Goal: Use online tool/utility: Utilize a website feature to perform a specific function

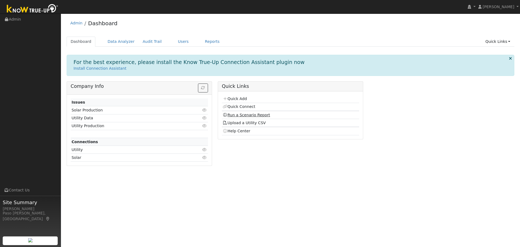
click at [244, 115] on link "Run a Scenario Report" at bounding box center [246, 115] width 47 height 4
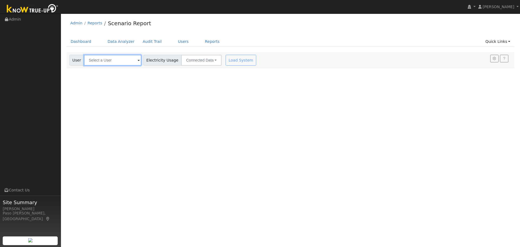
click at [101, 56] on input "text" at bounding box center [112, 60] width 57 height 11
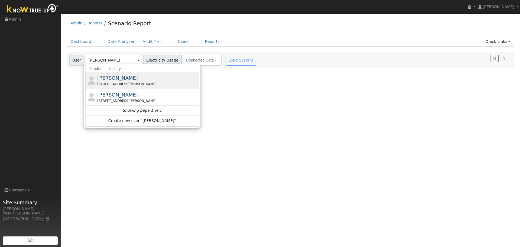
click at [102, 78] on span "[PERSON_NAME]" at bounding box center [117, 78] width 41 height 6
type input "[PERSON_NAME]"
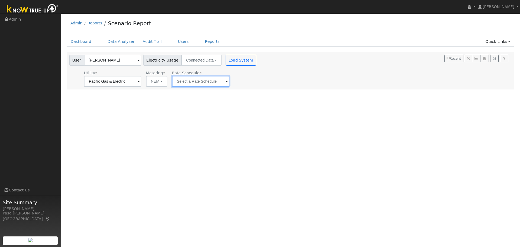
click at [141, 82] on input "text" at bounding box center [112, 81] width 57 height 11
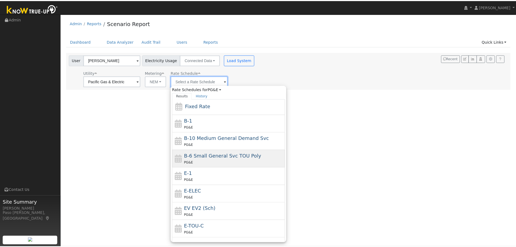
scroll to position [27, 0]
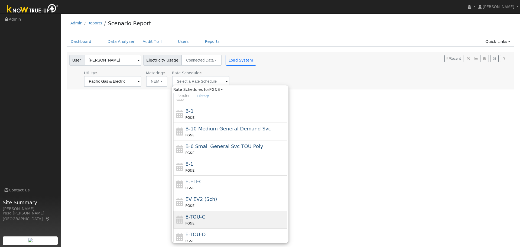
click at [206, 217] on div "E-TOU-C PG&E" at bounding box center [236, 219] width 101 height 13
type input "E-TOU-C"
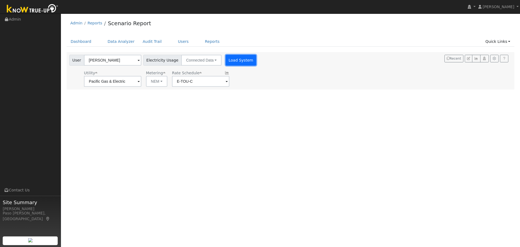
click at [235, 55] on button "Load System" at bounding box center [241, 60] width 31 height 11
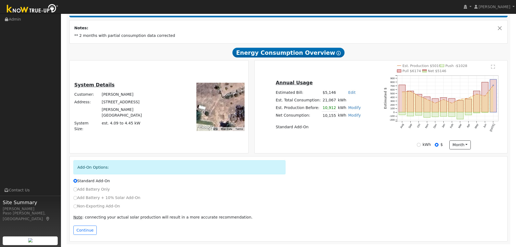
scroll to position [92, 0]
click at [77, 207] on label "Non-Exporting Add-On" at bounding box center [96, 206] width 47 height 6
click at [77, 207] on input "Non-Exporting Add-On" at bounding box center [75, 206] width 4 height 4
radio input "true"
radio input "false"
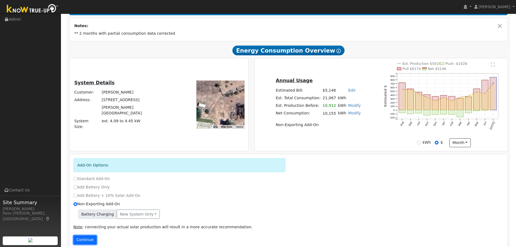
click at [83, 244] on button "Continue" at bounding box center [84, 239] width 23 height 9
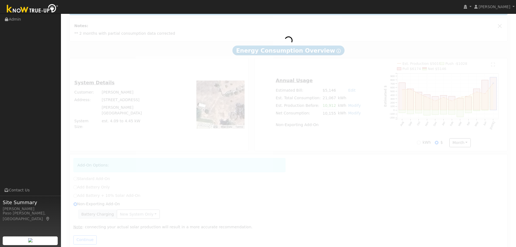
click at [144, 218] on div at bounding box center [289, 120] width 444 height 267
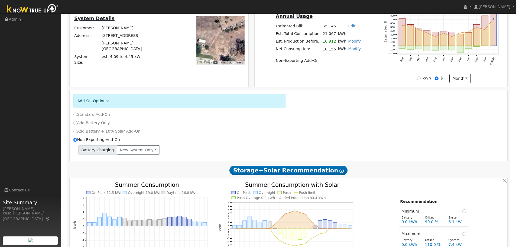
scroll to position [144, 0]
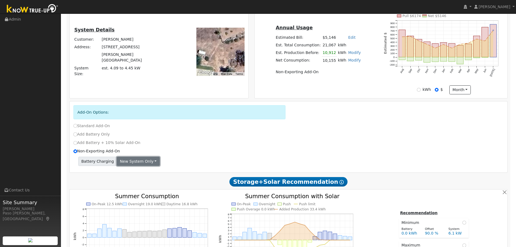
click at [129, 163] on button "New system only" at bounding box center [138, 161] width 43 height 9
click at [134, 184] on link "Both systems" at bounding box center [137, 180] width 40 height 8
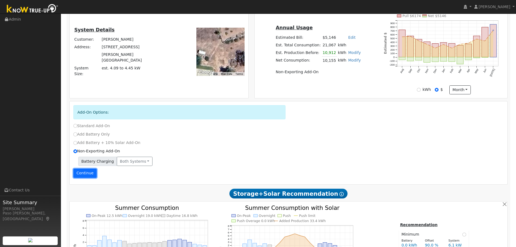
click at [90, 175] on button "Continue" at bounding box center [84, 173] width 23 height 9
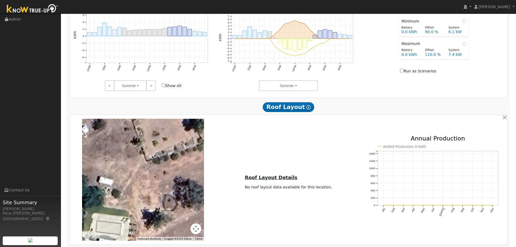
scroll to position [413, 0]
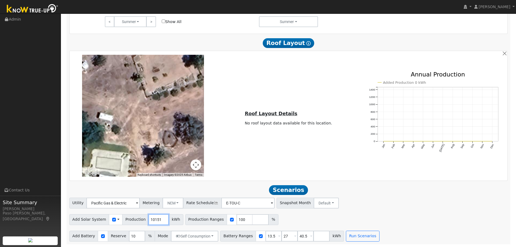
drag, startPoint x: 156, startPoint y: 220, endPoint x: 139, endPoint y: 220, distance: 17.6
click at [149, 220] on input "10151" at bounding box center [159, 219] width 20 height 11
type input "1"
type input "11435"
drag, startPoint x: 269, startPoint y: 236, endPoint x: 252, endPoint y: 234, distance: 16.6
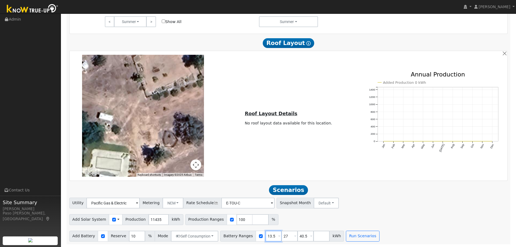
click at [253, 234] on div "Battery Ranges 13.5 Overrides Reserve % Mode None None Self Consumption Peak Sa…" at bounding box center [282, 236] width 124 height 11
type input "27"
type input "40.5"
type input "27"
drag, startPoint x: 283, startPoint y: 237, endPoint x: 272, endPoint y: 236, distance: 10.7
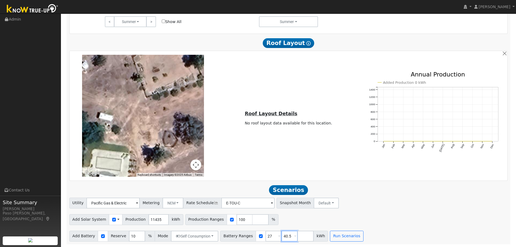
click at [272, 236] on div "Battery Ranges 27 Overrides Reserve % Mode None None Self Consumption Peak Savi…" at bounding box center [274, 236] width 108 height 11
click at [327, 237] on button "Run Scenarios" at bounding box center [330, 236] width 33 height 11
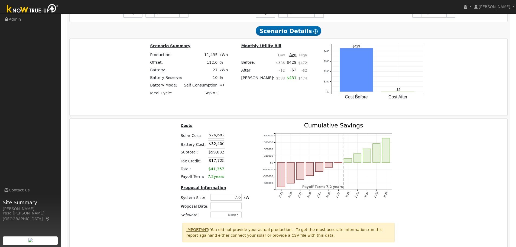
scroll to position [798, 0]
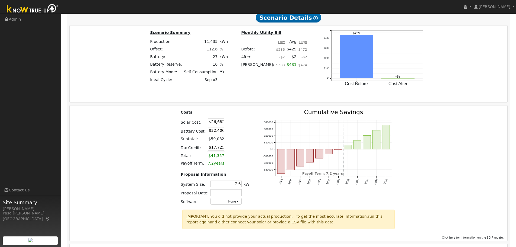
drag, startPoint x: 228, startPoint y: 185, endPoint x: 269, endPoint y: 191, distance: 41.1
click at [269, 191] on div "Costs Solar Cost: $26,682 Battery Cost: $32,400 Subtotal: $59,082 Tax Credit: $…" at bounding box center [289, 159] width 442 height 100
type input "8.6"
type input "$30,100"
type input "$18,750"
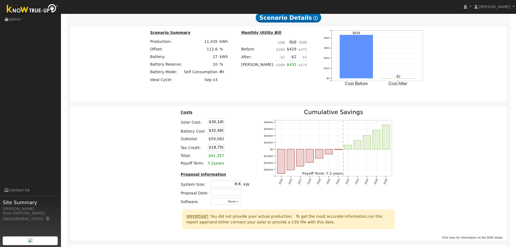
click at [137, 184] on div "Costs Solar Cost: $30,100 Battery Cost: $32,400 Subtotal: $59,082 Tax Credit: $…" at bounding box center [289, 159] width 442 height 100
drag, startPoint x: 210, startPoint y: 124, endPoint x: 270, endPoint y: 130, distance: 60.1
click at [259, 129] on div "Costs Solar Cost: $30,100 Battery Cost: $32,400 Subtotal: $62,500 Tax Credit: $…" at bounding box center [289, 159] width 442 height 100
type input "$41,802"
type input "$22,261"
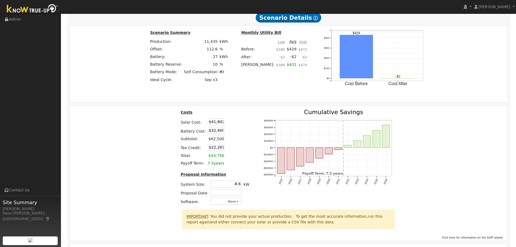
drag, startPoint x: 210, startPoint y: 134, endPoint x: 260, endPoint y: 132, distance: 49.6
click at [260, 132] on div "Costs Solar Cost: $41,802 Battery Cost: $32,400 Subtotal: $62,500 Tax Credit: $…" at bounding box center [289, 159] width 442 height 100
type input "$23,467"
click at [122, 143] on div "Costs Solar Cost: $41,802 Battery Cost: $23,467 Subtotal: $74,202 Tax Credit: $…" at bounding box center [289, 159] width 442 height 100
drag, startPoint x: 210, startPoint y: 150, endPoint x: 248, endPoint y: 153, distance: 37.8
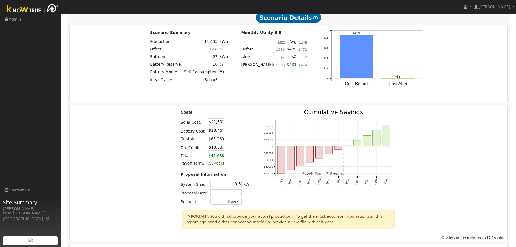
click at [242, 152] on table "Costs Solar Cost: $41,802 Battery Cost: $23,467 Subtotal: $65,269 Tax Credit: $…" at bounding box center [215, 138] width 71 height 58
type input "$27,711"
click at [160, 168] on div "Costs Solar Cost: $41,802 Battery Cost: $23,467 Subtotal: $65,269 Tax Credit: $…" at bounding box center [289, 159] width 442 height 100
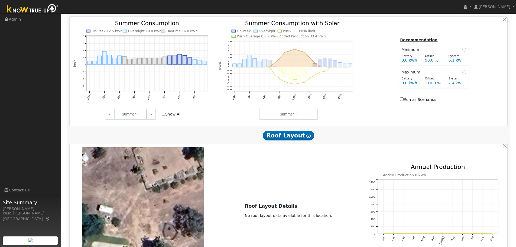
scroll to position [276, 0]
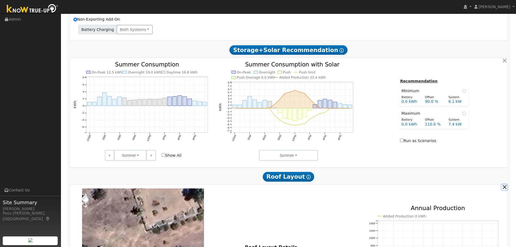
click at [506, 190] on button "button" at bounding box center [505, 187] width 6 height 6
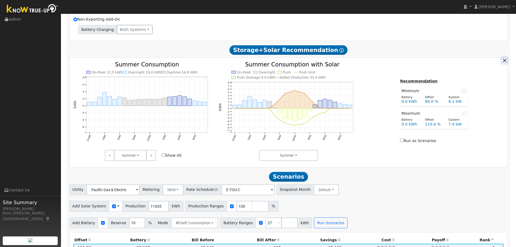
click at [504, 63] on button "button" at bounding box center [505, 60] width 6 height 6
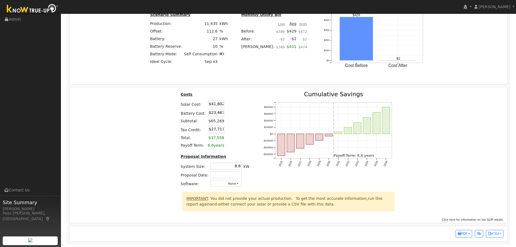
scroll to position [545, 0]
click at [461, 233] on span "PDF" at bounding box center [463, 234] width 10 height 4
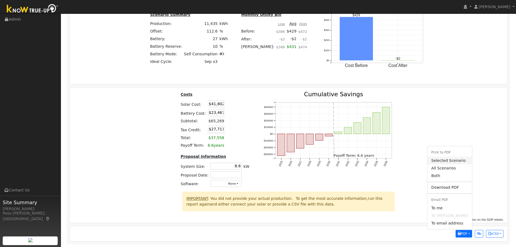
click at [456, 160] on link "Selected Scenario" at bounding box center [450, 161] width 44 height 8
